Goal: Task Accomplishment & Management: Manage account settings

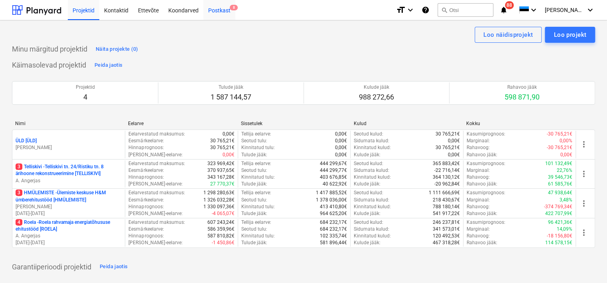
click at [222, 11] on div "Postkast 8" at bounding box center [220, 10] width 32 height 20
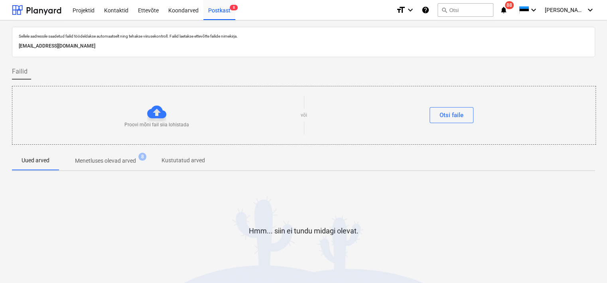
click at [94, 49] on p "[EMAIL_ADDRESS][DOMAIN_NAME]" at bounding box center [304, 46] width 570 height 8
copy p "[EMAIL_ADDRESS][DOMAIN_NAME]"
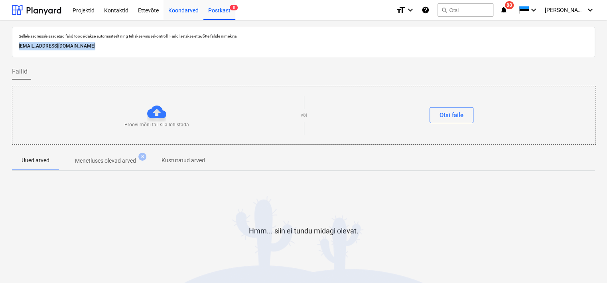
click at [183, 10] on div "Koondarved" at bounding box center [184, 10] width 40 height 20
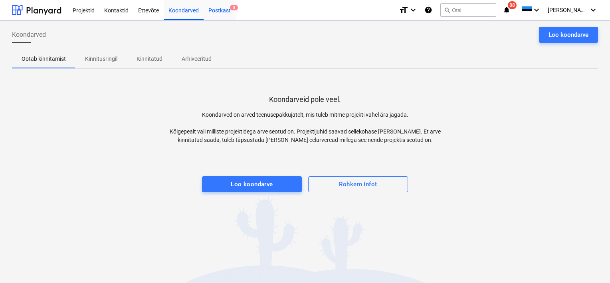
click at [215, 10] on div "Postkast 8" at bounding box center [220, 10] width 32 height 20
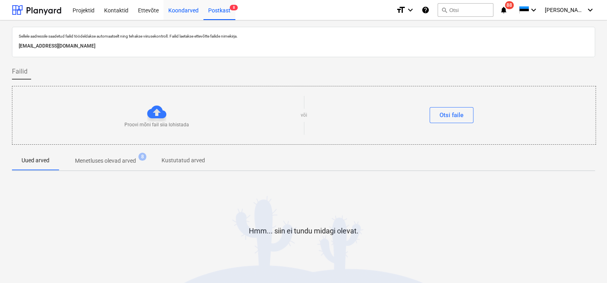
click at [185, 11] on div "Koondarved" at bounding box center [184, 10] width 40 height 20
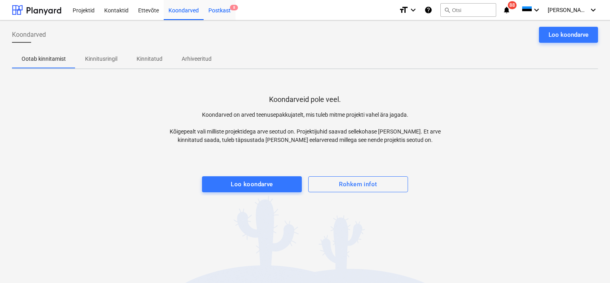
click at [219, 11] on div "Postkast 8" at bounding box center [220, 10] width 32 height 20
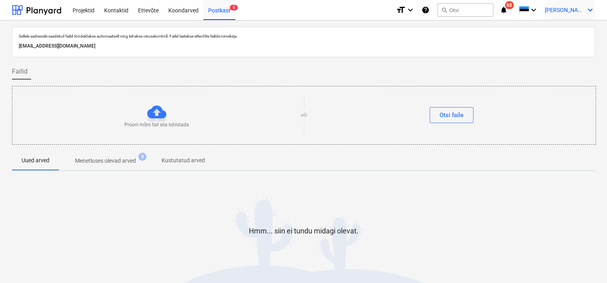
click at [572, 12] on span "[PERSON_NAME]" at bounding box center [565, 10] width 40 height 6
click at [567, 46] on div "Logi välja" at bounding box center [572, 44] width 48 height 13
